Goal: Transaction & Acquisition: Purchase product/service

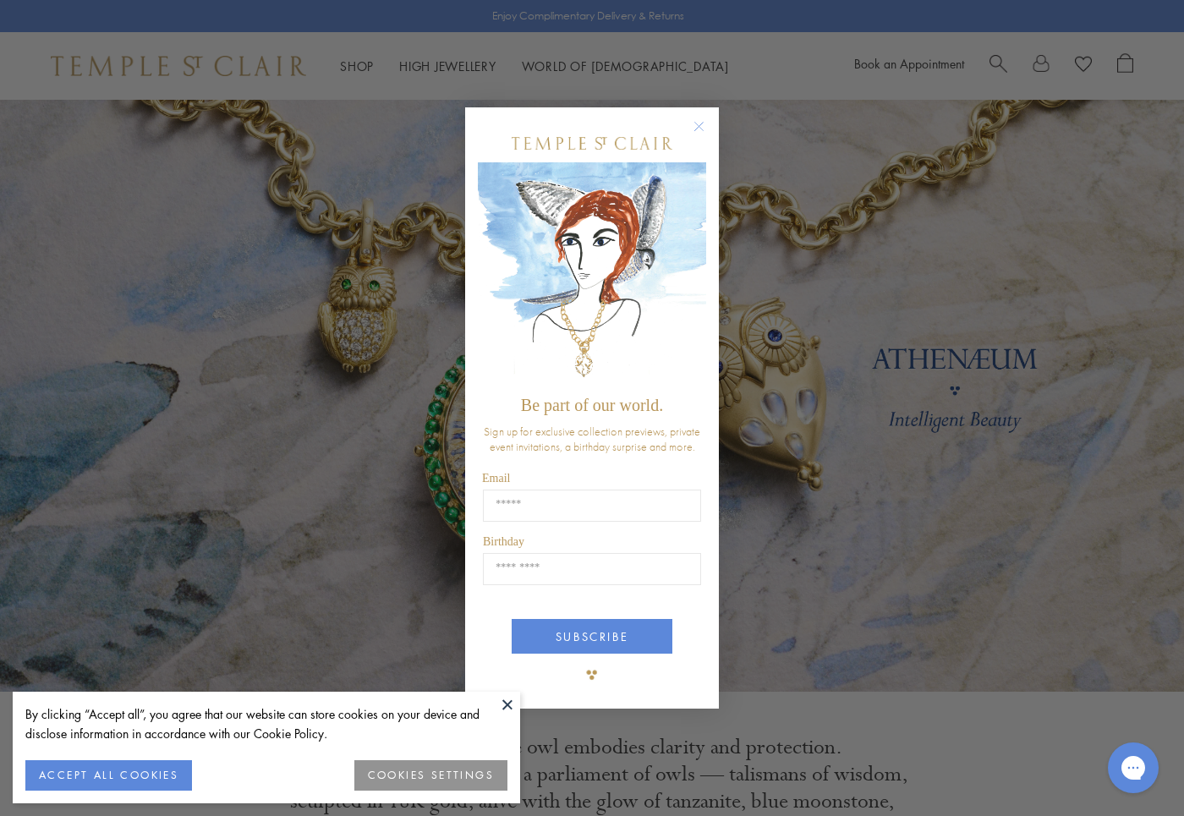
click at [837, 399] on div "Close dialog Be part of our world. Sign up for exclusive collection previews, p…" at bounding box center [592, 408] width 1184 height 816
click at [695, 119] on circle "Close dialog" at bounding box center [699, 126] width 20 height 20
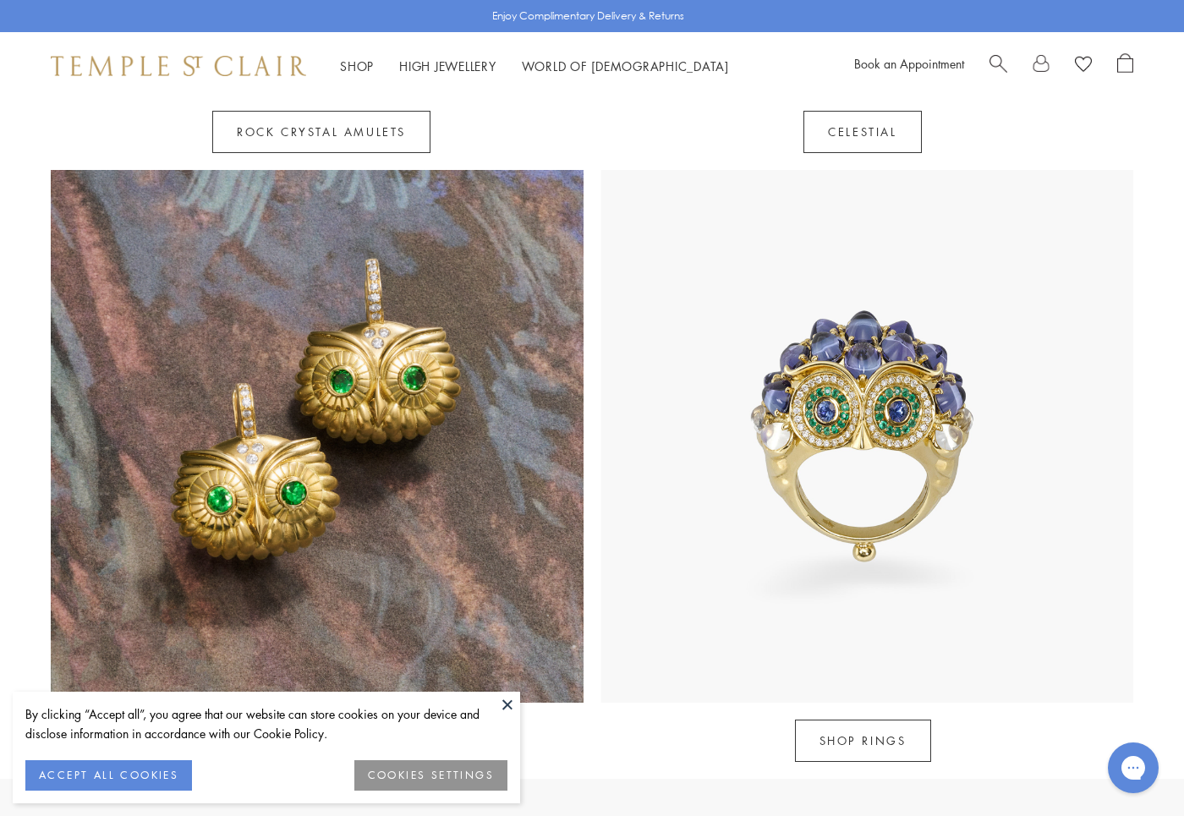
scroll to position [1493, 0]
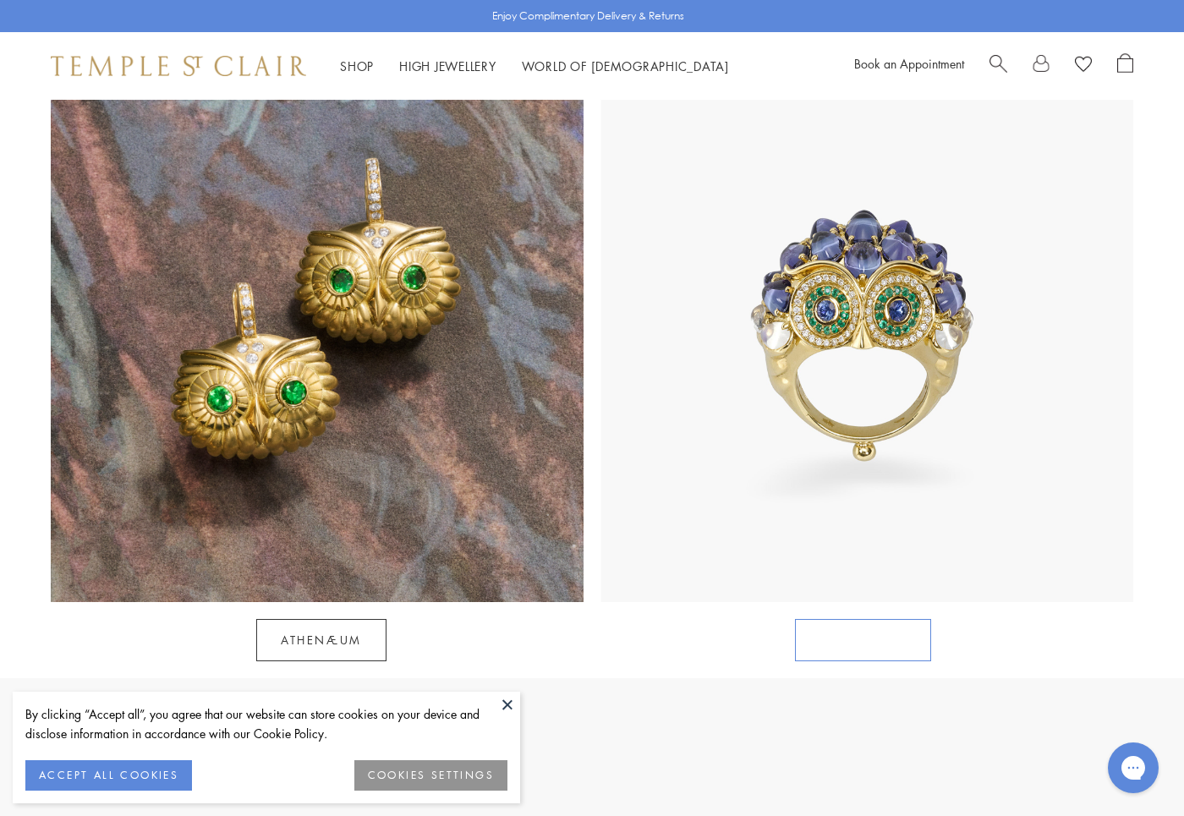
click at [884, 619] on link "SHOP RINGS" at bounding box center [863, 640] width 136 height 42
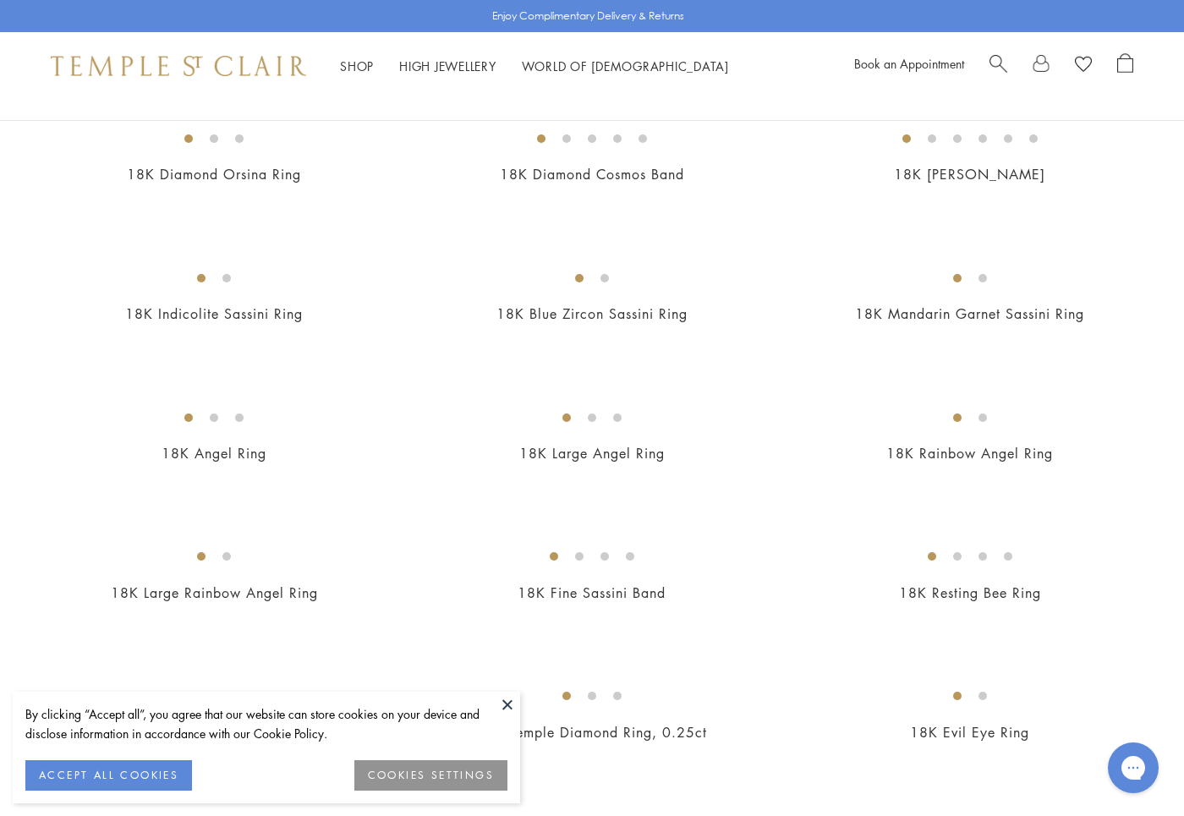
scroll to position [478, 0]
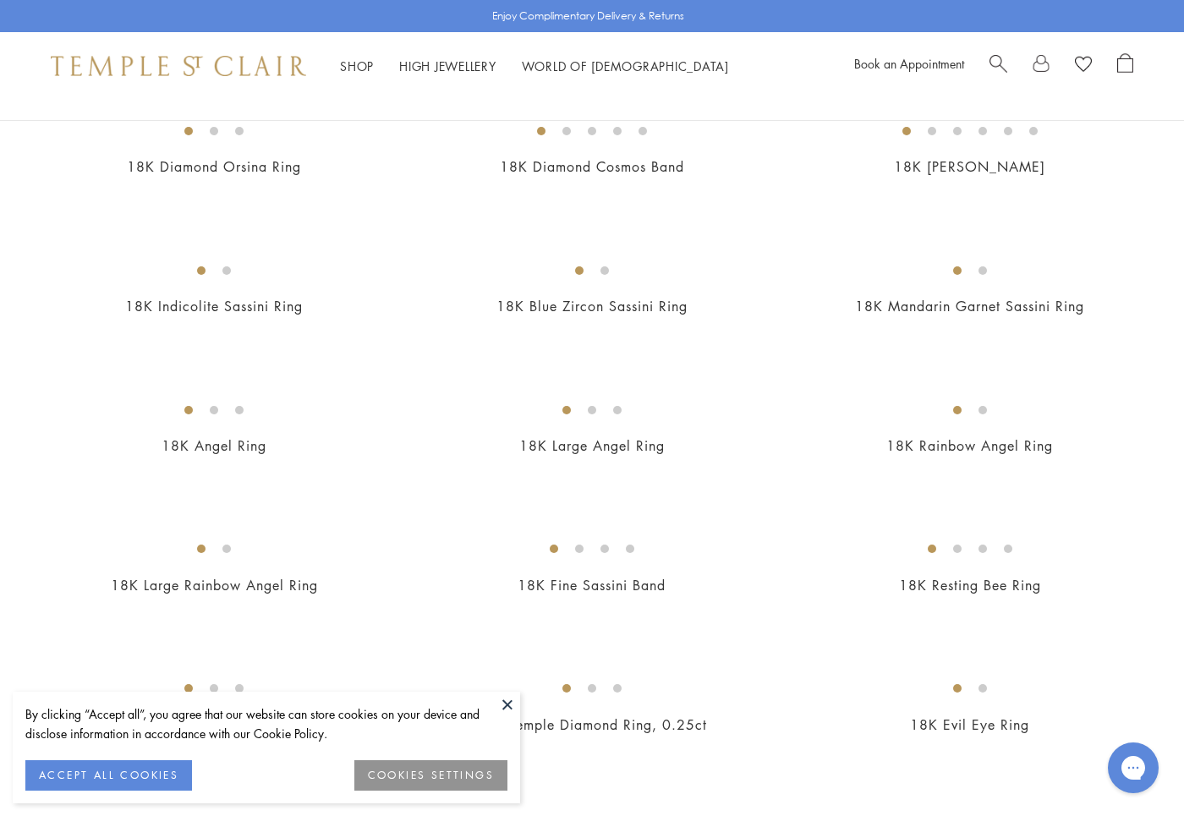
click at [505, 707] on button at bounding box center [507, 704] width 25 height 25
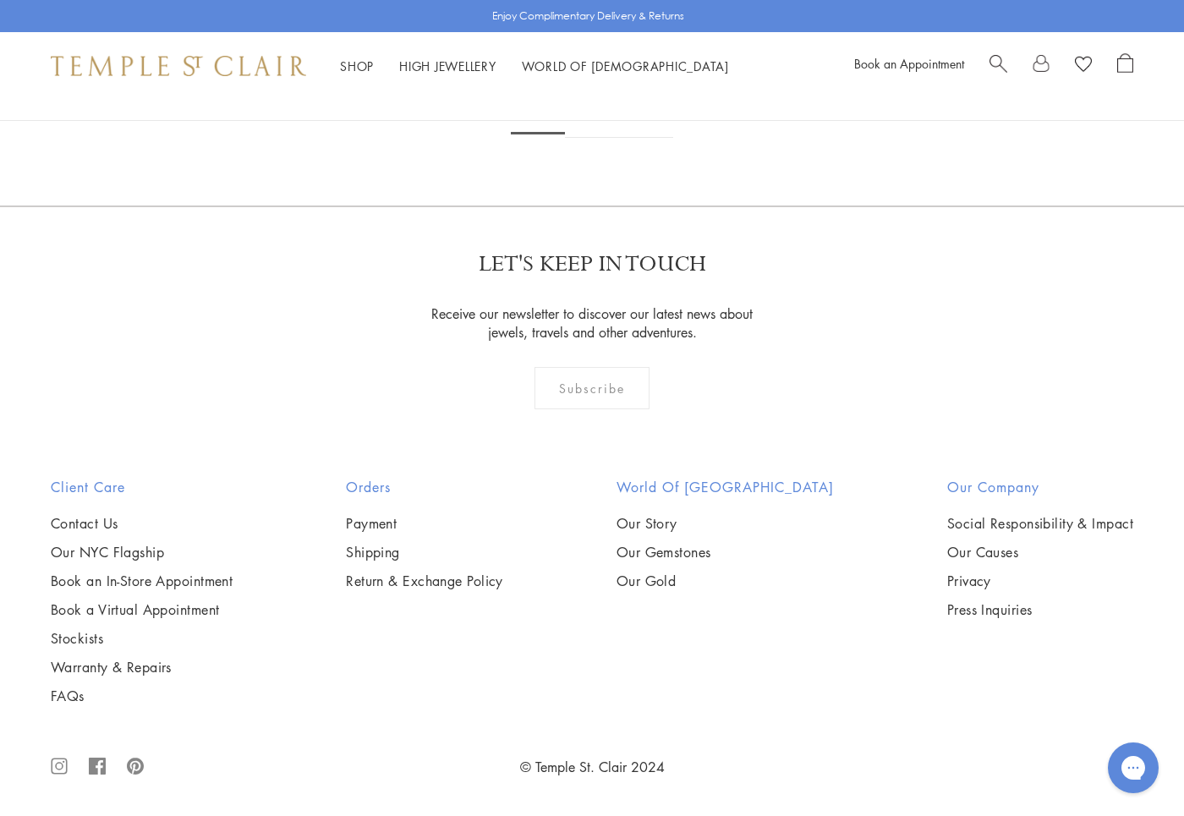
scroll to position [6925, 0]
click at [589, 138] on link "2" at bounding box center [593, 114] width 56 height 47
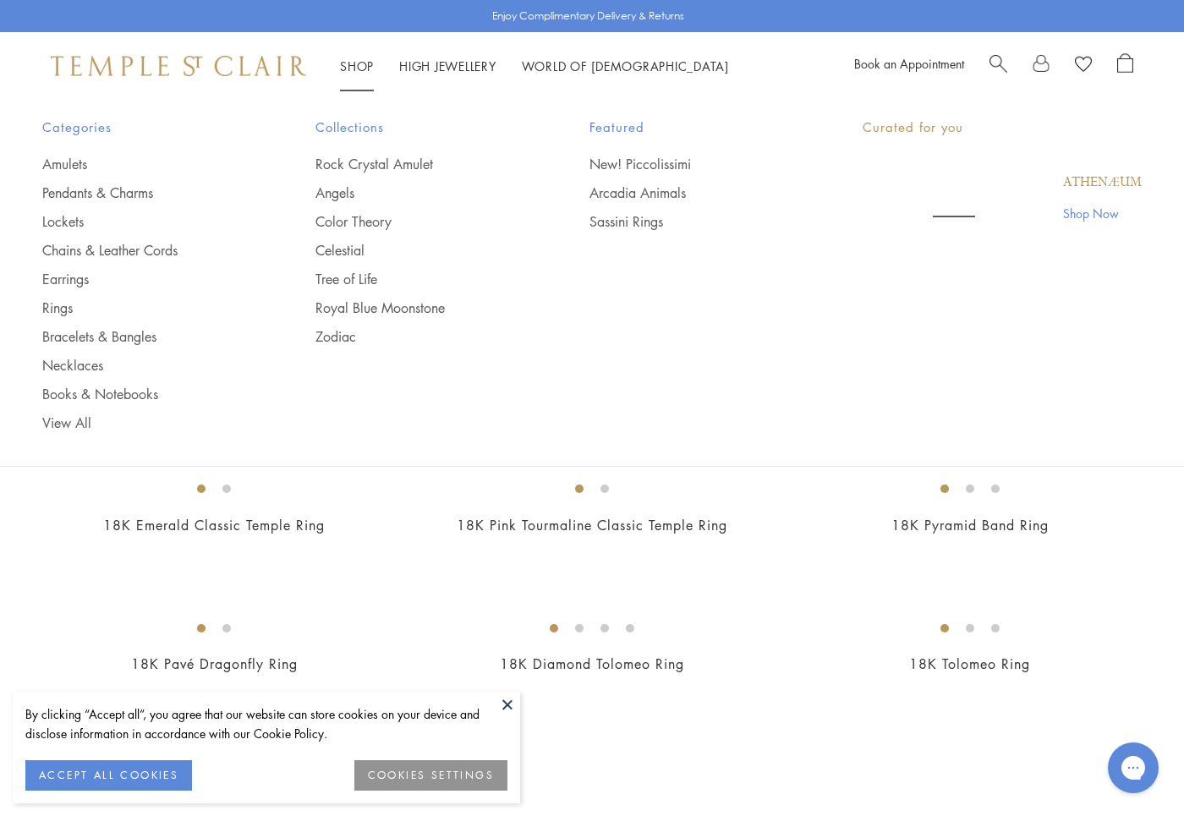
click at [365, 65] on link "Shop Shop" at bounding box center [357, 65] width 34 height 17
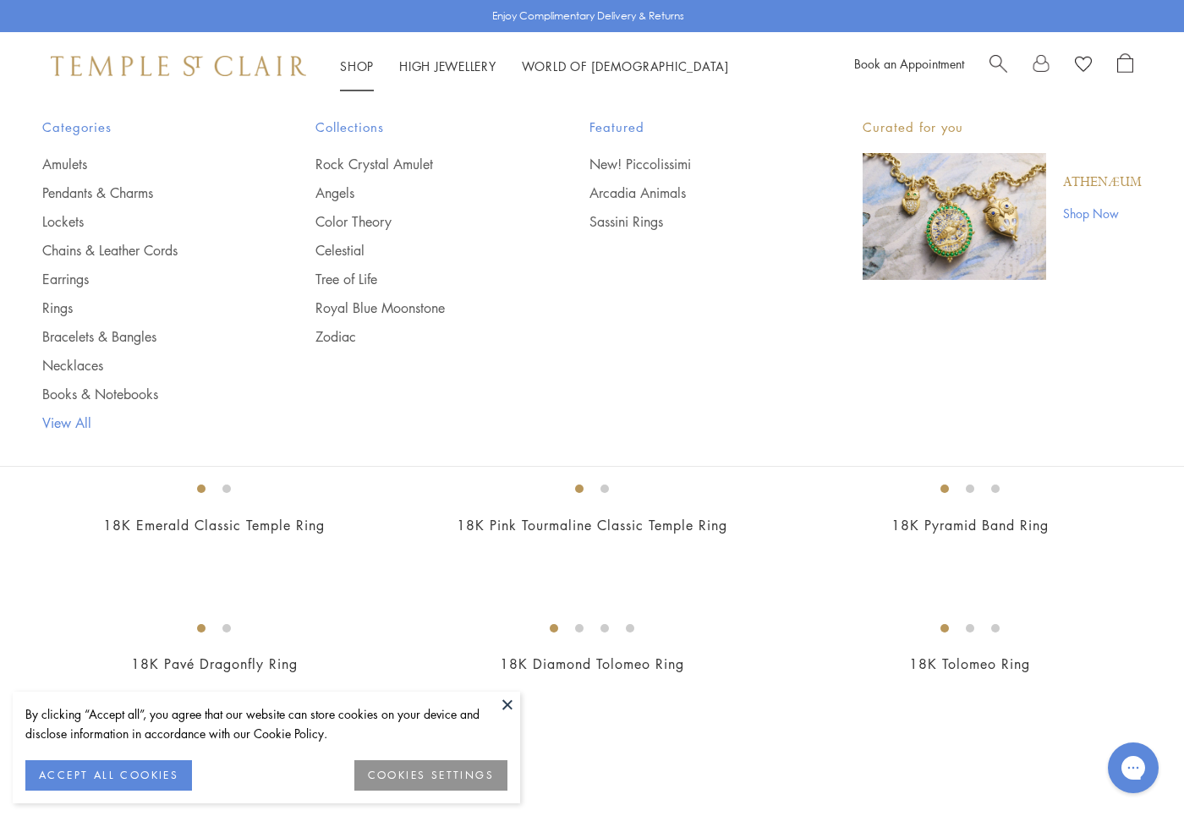
click at [77, 414] on link "View All" at bounding box center [144, 422] width 205 height 19
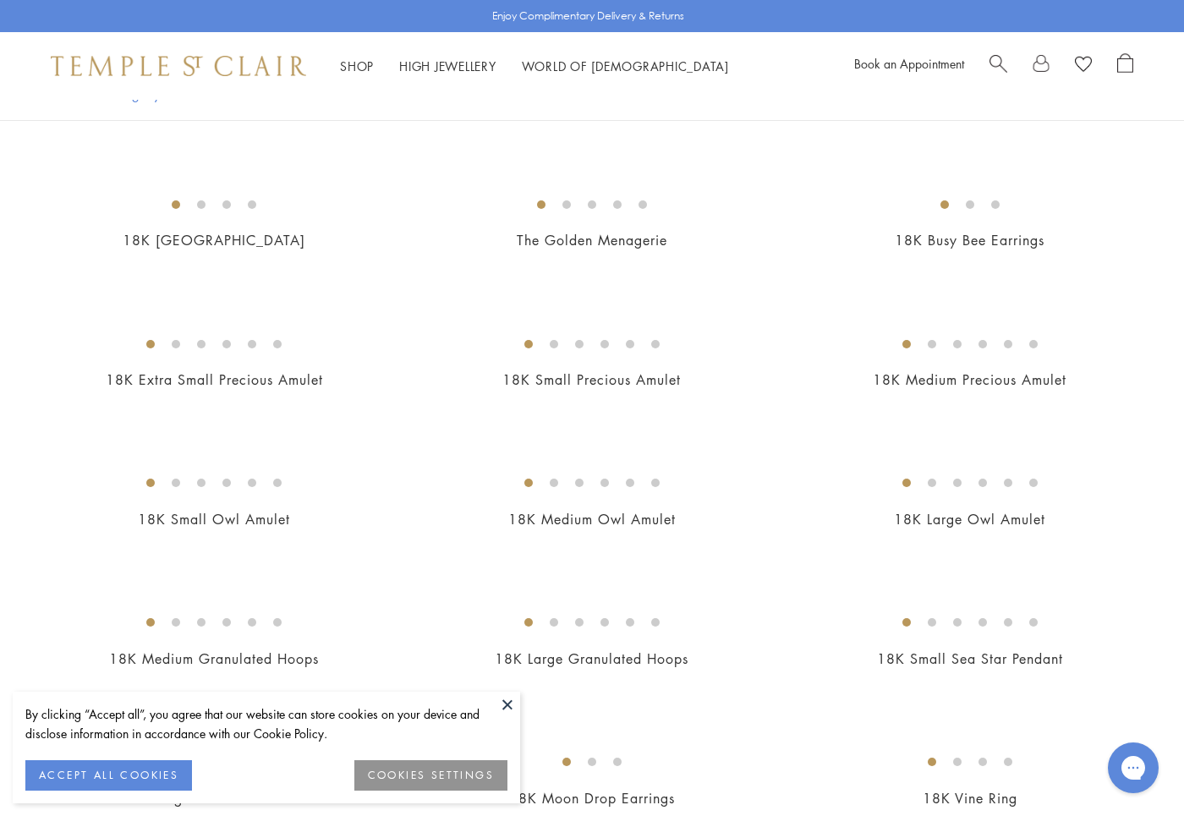
scroll to position [2779, 0]
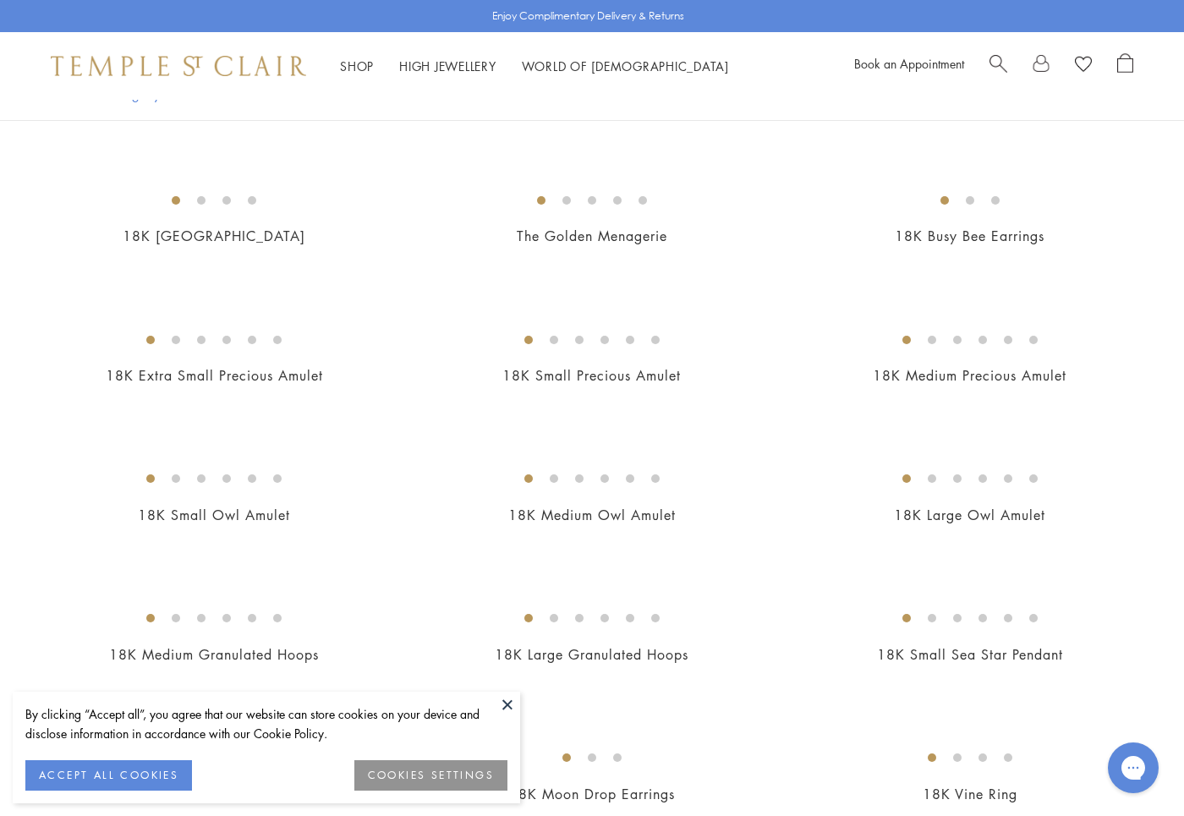
click at [512, 699] on button at bounding box center [507, 704] width 25 height 25
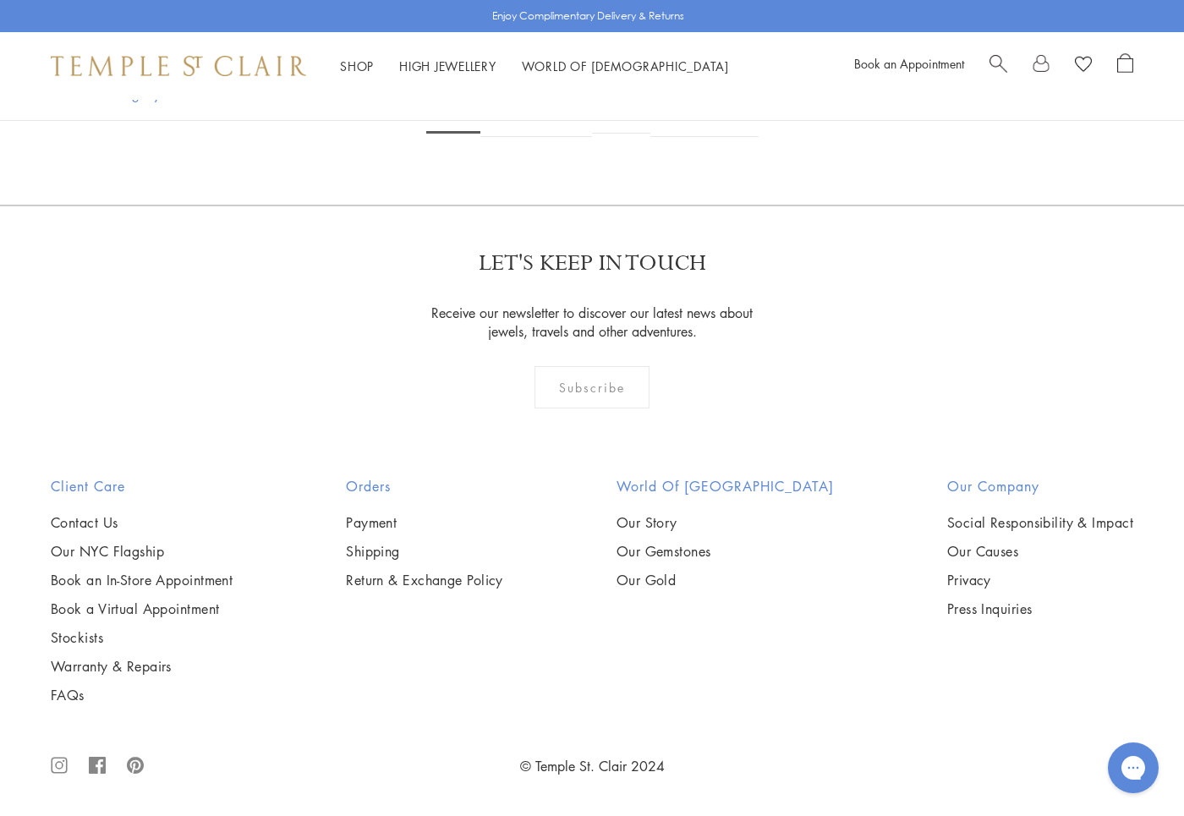
scroll to position [12739, 0]
click at [502, 137] on link "2" at bounding box center [508, 113] width 56 height 47
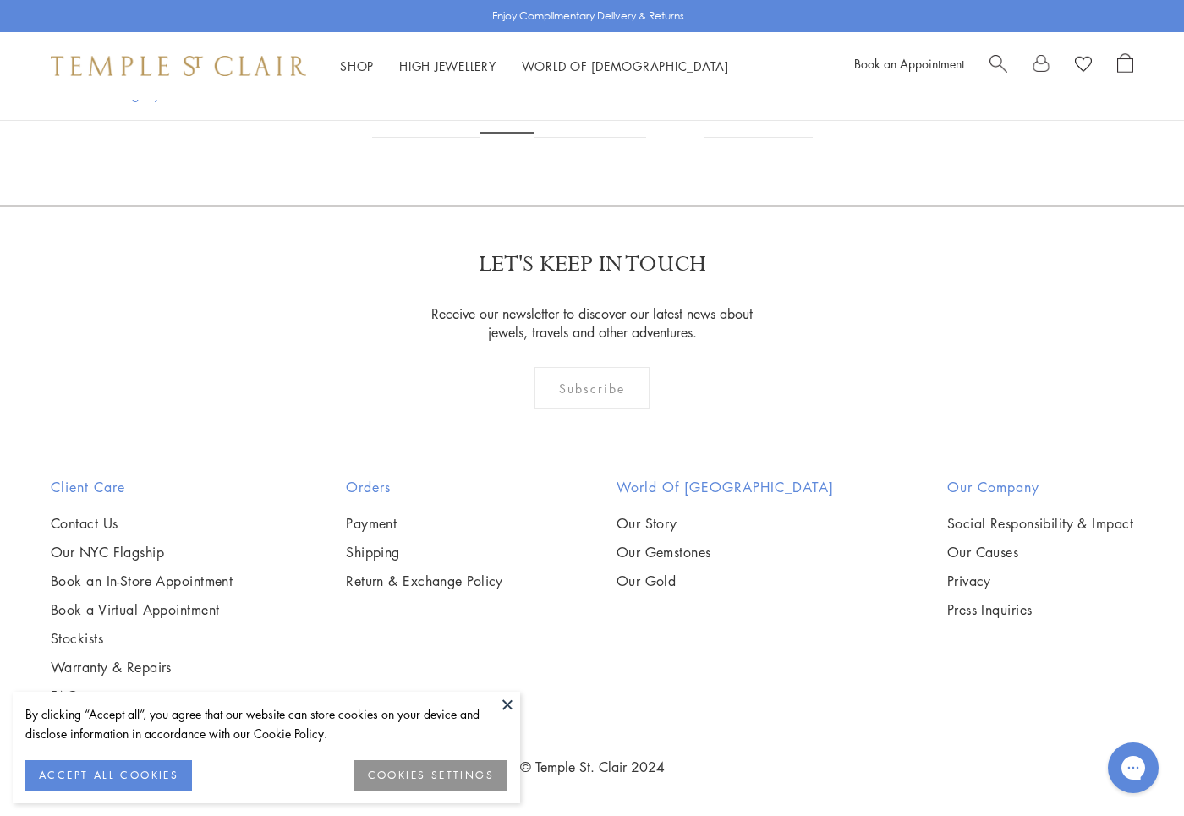
scroll to position [3369, 0]
click at [0, 0] on img at bounding box center [0, 0] width 0 height 0
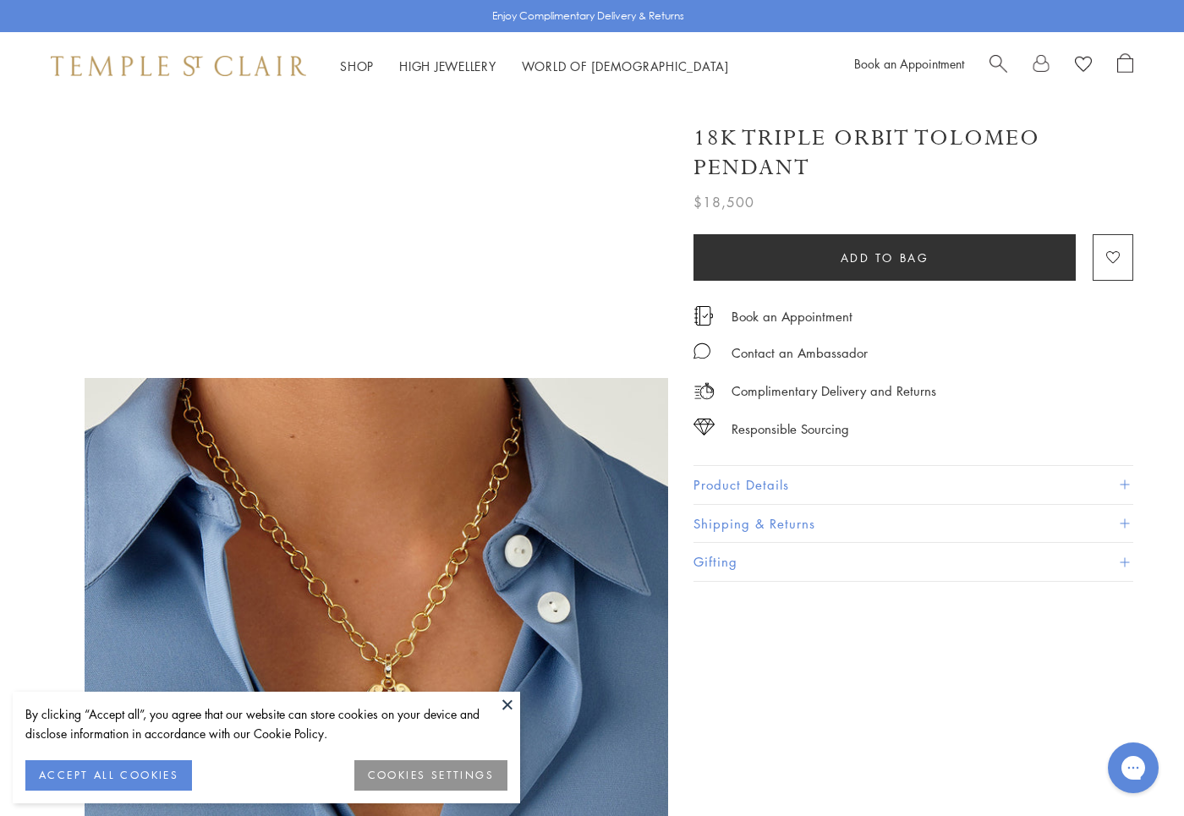
scroll to position [337, 0]
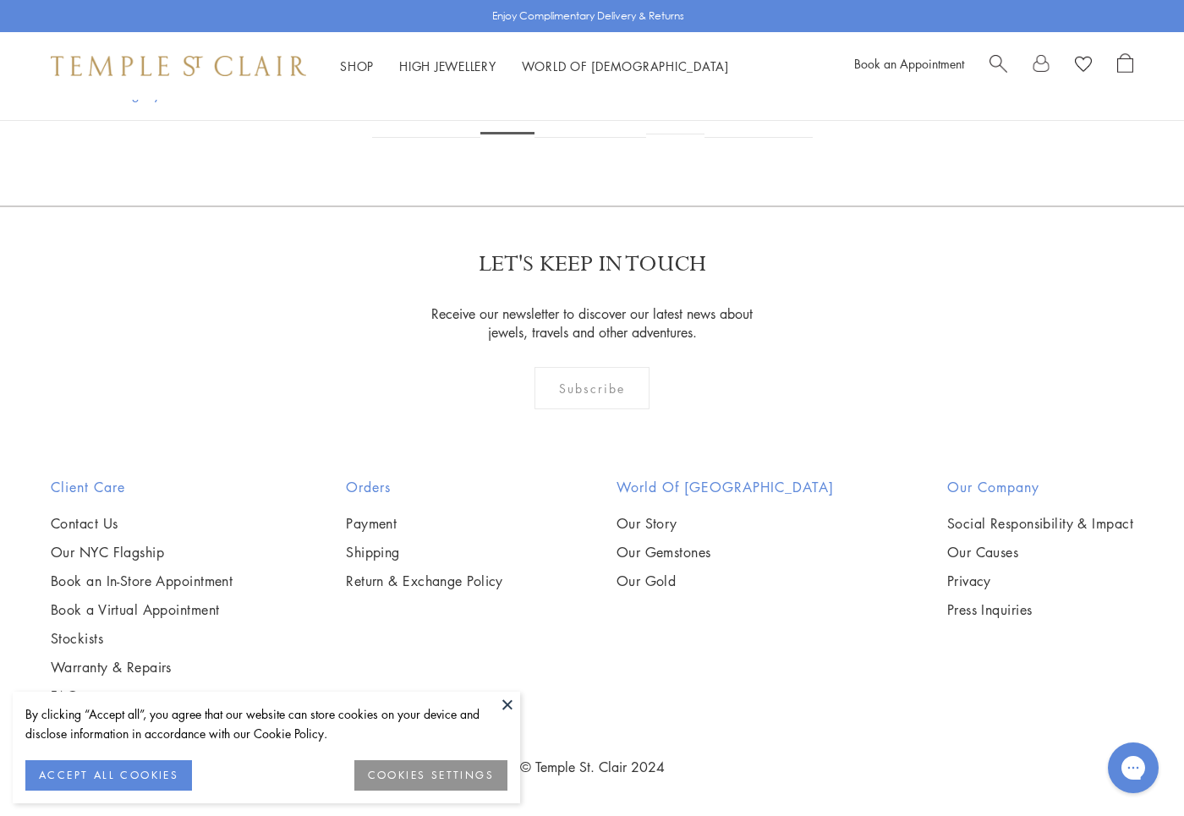
scroll to position [8271, 0]
click at [575, 138] on link "3" at bounding box center [562, 114] width 56 height 47
click at [588, 138] on link "4" at bounding box center [590, 114] width 56 height 47
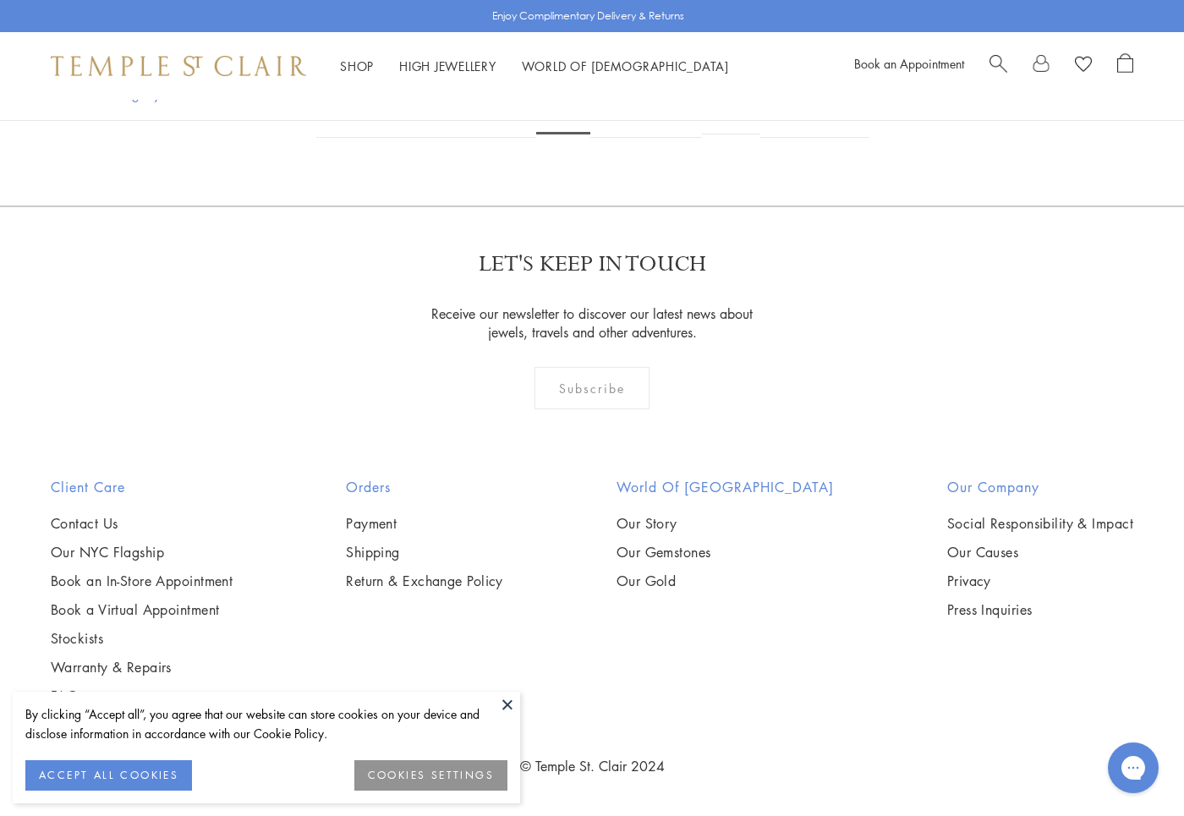
click at [613, 138] on link "5" at bounding box center [618, 114] width 56 height 47
